Goal: Transaction & Acquisition: Purchase product/service

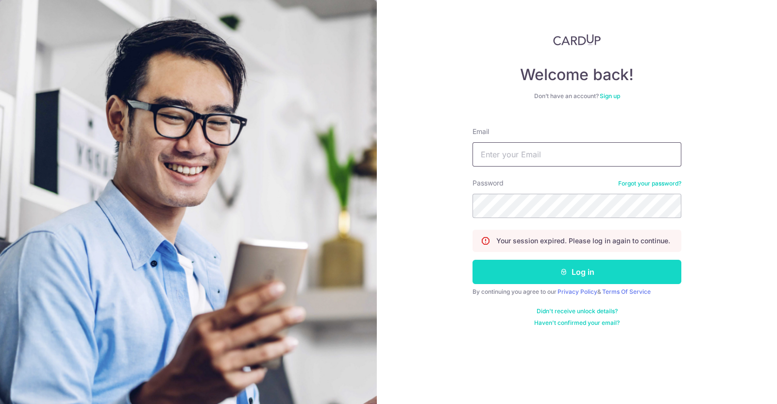
type input "acp@watertiger.com.sg"
click at [567, 273] on icon "submit" at bounding box center [564, 272] width 8 height 8
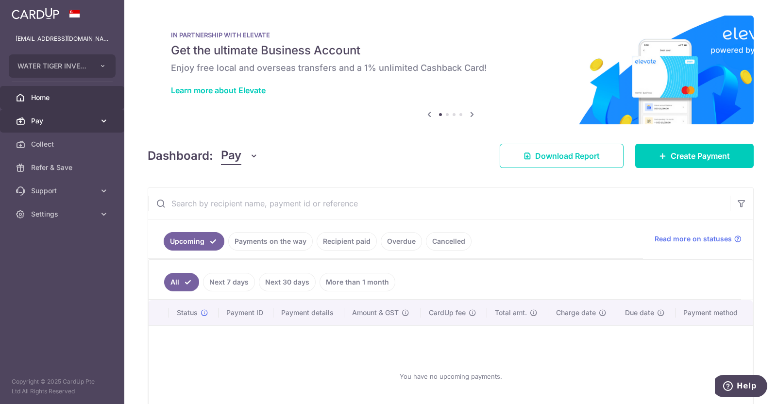
click at [39, 118] on span "Pay" at bounding box center [63, 121] width 64 height 10
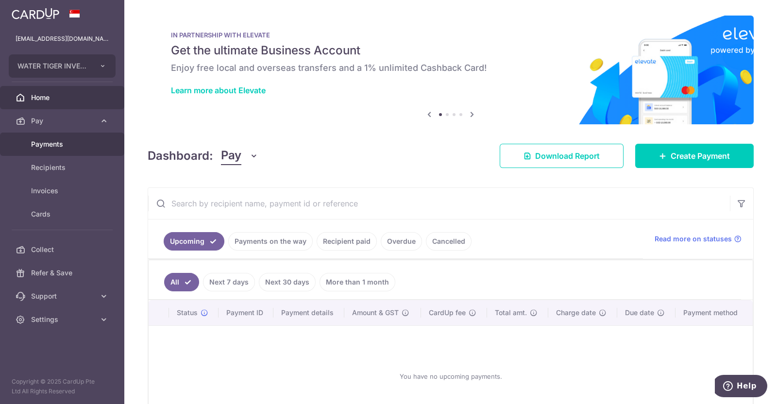
drag, startPoint x: 49, startPoint y: 143, endPoint x: 182, endPoint y: 171, distance: 135.6
click at [50, 143] on span "Payments" at bounding box center [63, 144] width 64 height 10
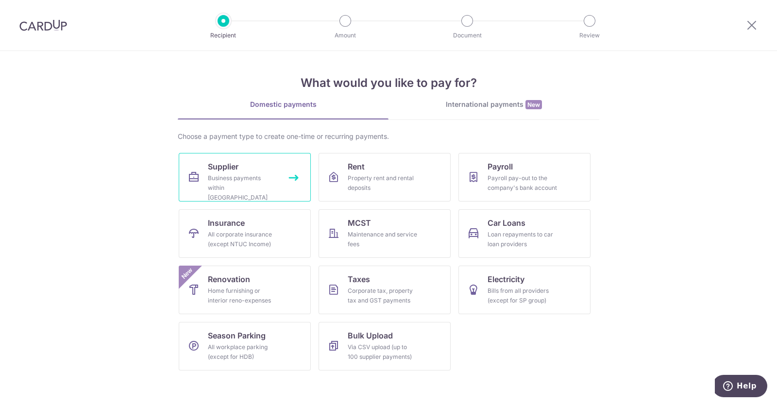
click at [236, 177] on div "Business payments within Singapore" at bounding box center [243, 187] width 70 height 29
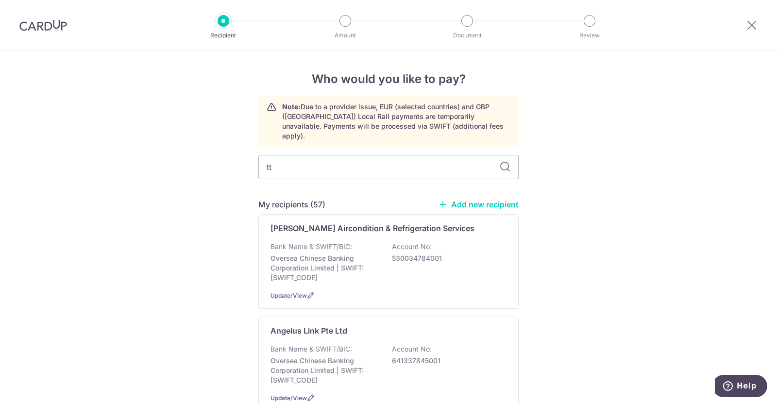
type input "tts"
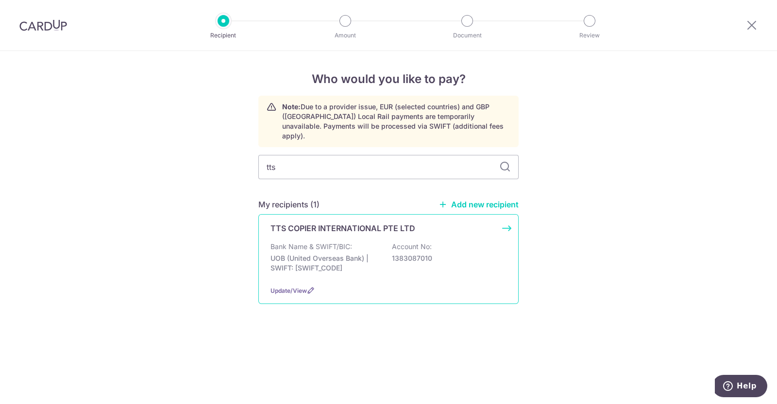
click at [306, 254] on p "UOB (United Overseas Bank) | SWIFT: [SWIFT_CODE]" at bounding box center [325, 263] width 109 height 19
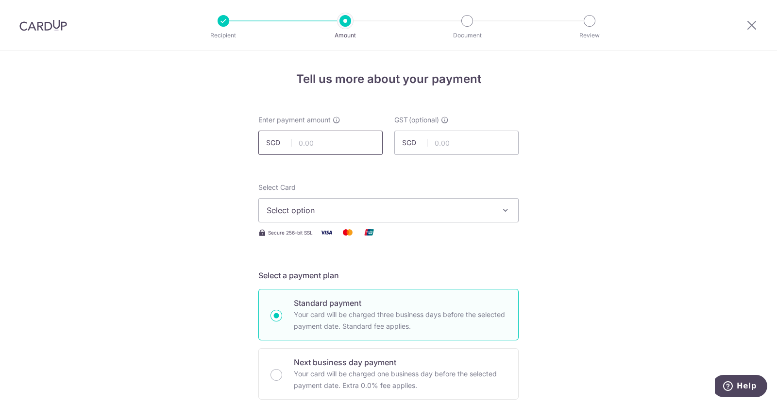
click at [340, 145] on input "text" at bounding box center [320, 143] width 124 height 24
type input "299.38"
click at [406, 212] on span "Select option" at bounding box center [380, 210] width 226 height 12
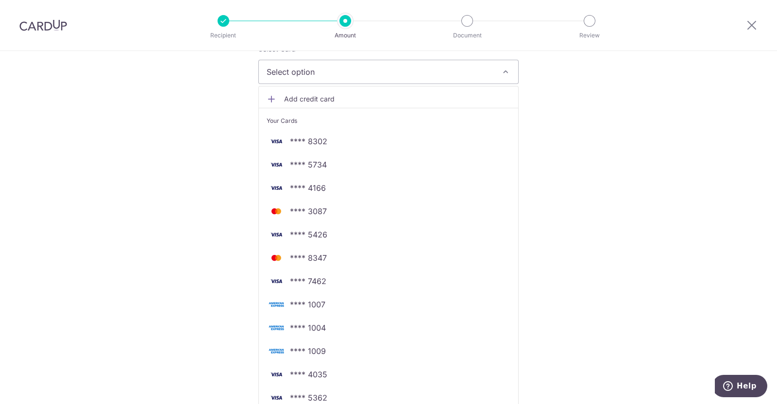
scroll to position [182, 0]
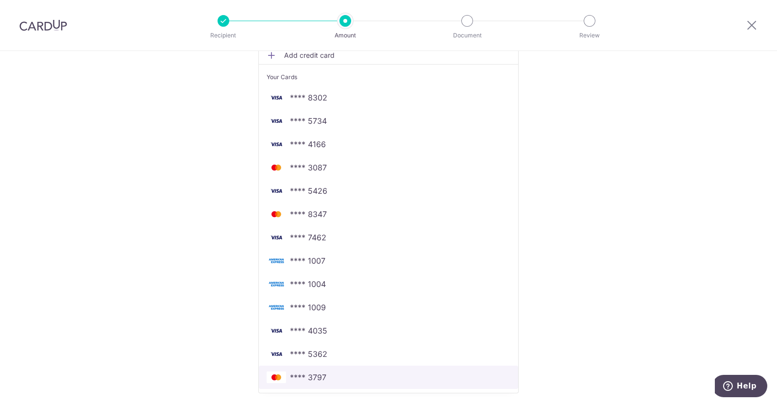
click at [310, 377] on span "**** 3797" at bounding box center [308, 378] width 36 height 12
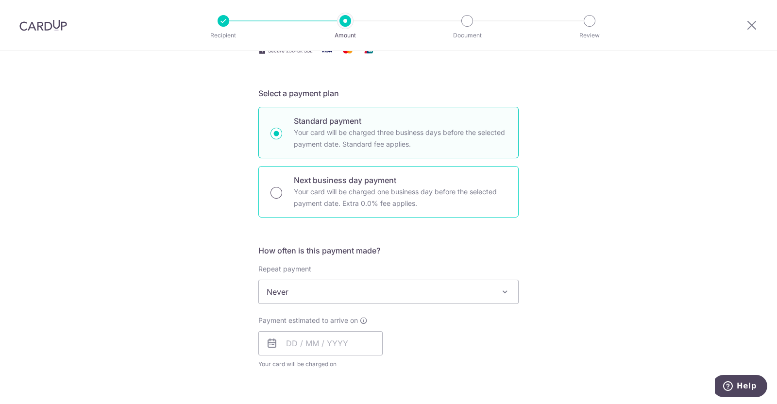
click at [275, 190] on input "Next business day payment Your card will be charged one business day before the…" at bounding box center [277, 193] width 12 height 12
radio input "true"
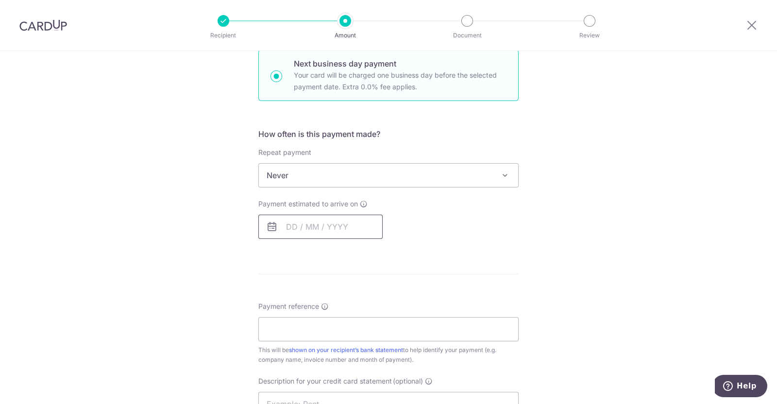
scroll to position [304, 0]
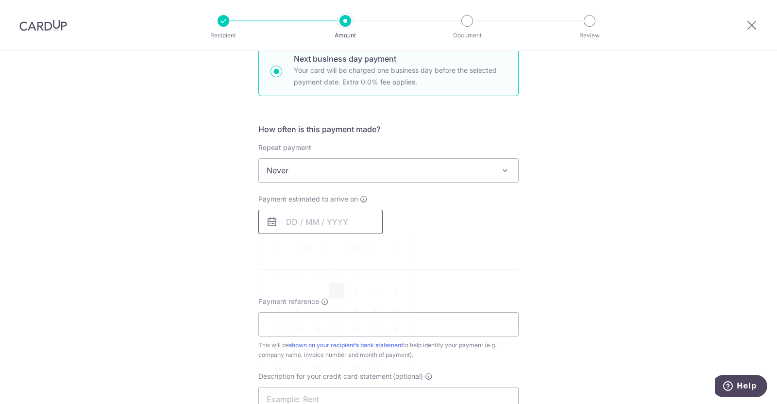
click at [318, 220] on input "text" at bounding box center [320, 222] width 124 height 24
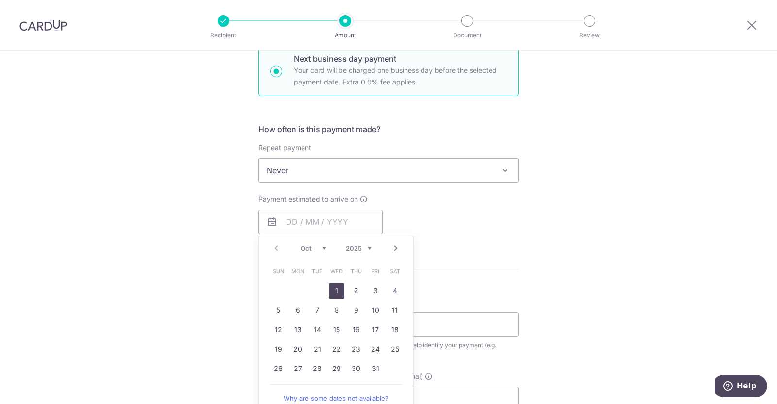
click at [336, 290] on link "1" at bounding box center [337, 291] width 16 height 16
type input "01/10/2025"
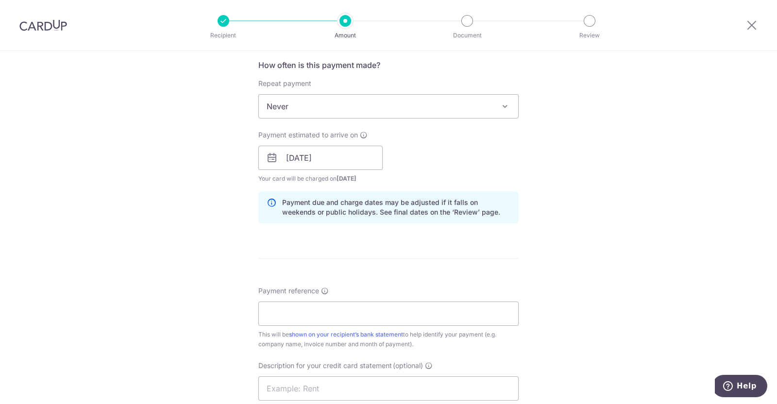
scroll to position [485, 0]
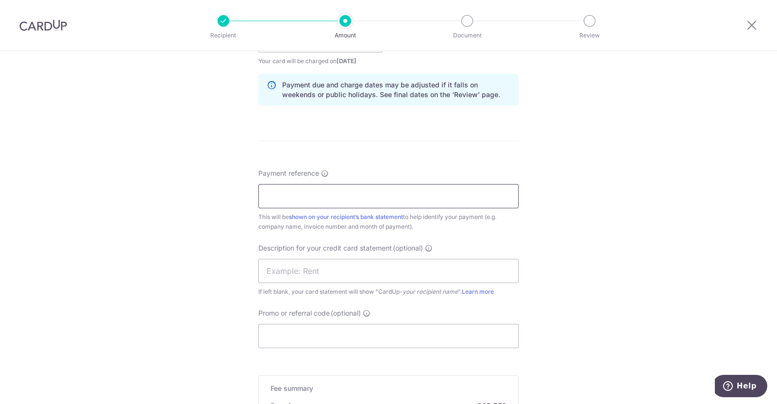
click at [295, 199] on input "Payment reference" at bounding box center [388, 196] width 260 height 24
type input "WTI TTS COPIER"
click at [307, 266] on input "text" at bounding box center [388, 271] width 260 height 24
type input "CARDUP"
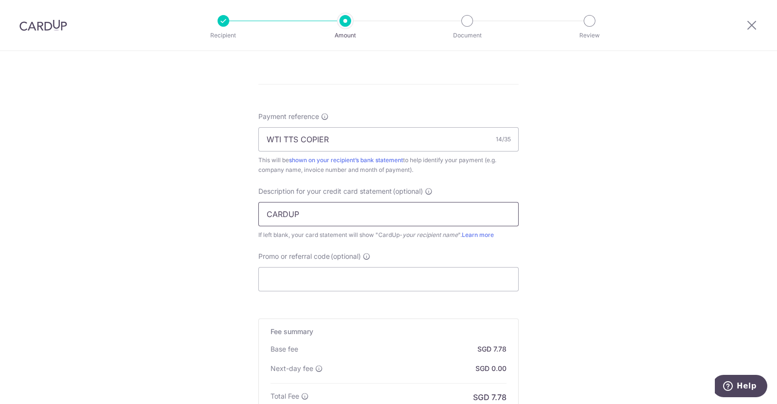
scroll to position [668, 0]
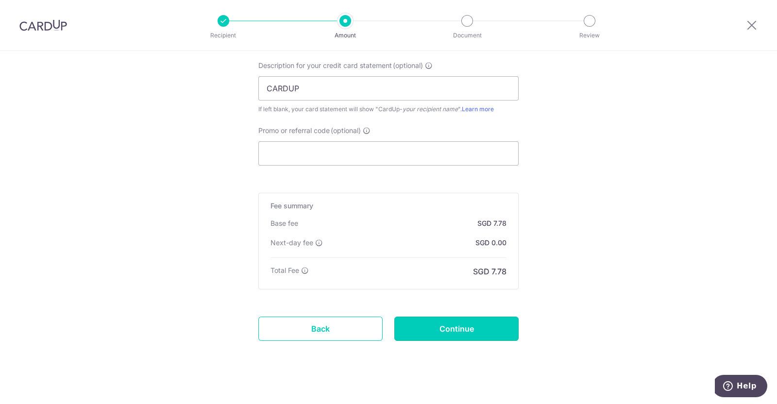
click at [453, 322] on input "Continue" at bounding box center [456, 329] width 124 height 24
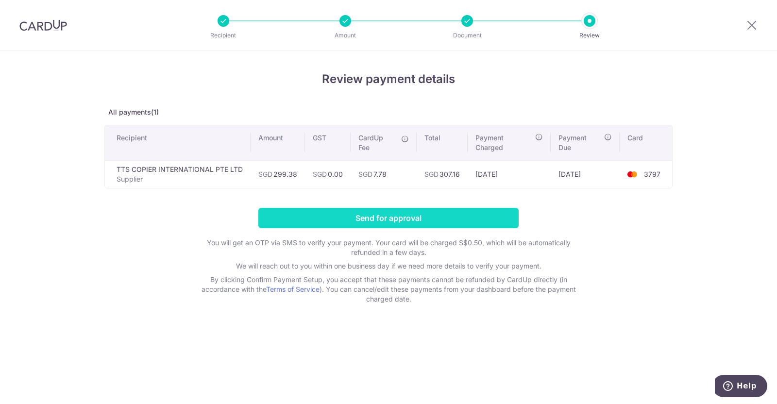
click at [438, 218] on input "Send for approval" at bounding box center [388, 218] width 260 height 20
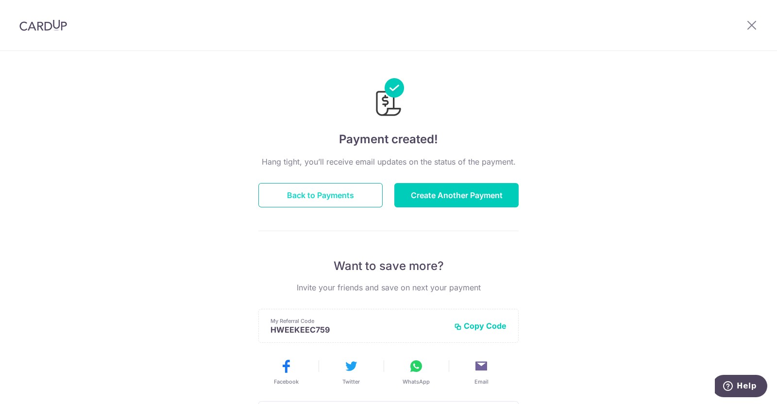
click at [319, 197] on button "Back to Payments" at bounding box center [320, 195] width 124 height 24
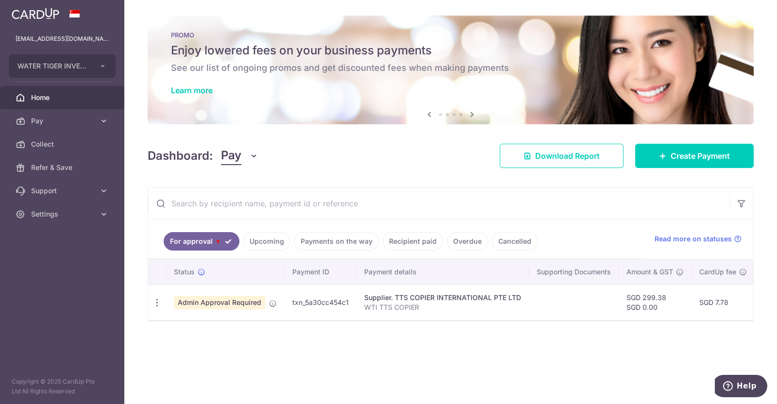
drag, startPoint x: 224, startPoint y: 301, endPoint x: 197, endPoint y: 309, distance: 28.4
click at [224, 301] on span "Admin Approval Required" at bounding box center [219, 303] width 91 height 14
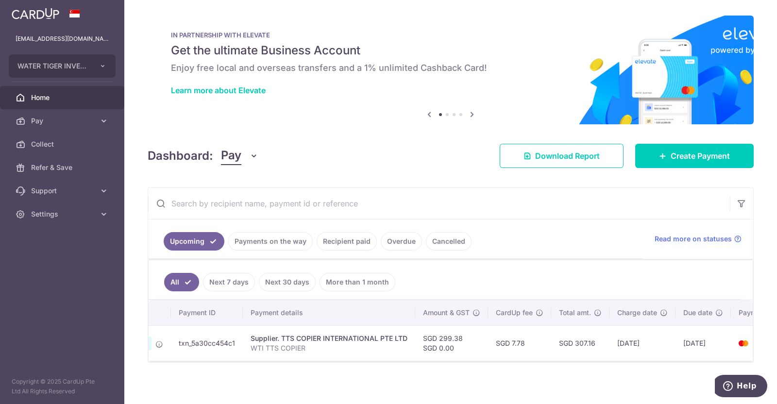
scroll to position [0, 155]
